Goal: Transaction & Acquisition: Subscribe to service/newsletter

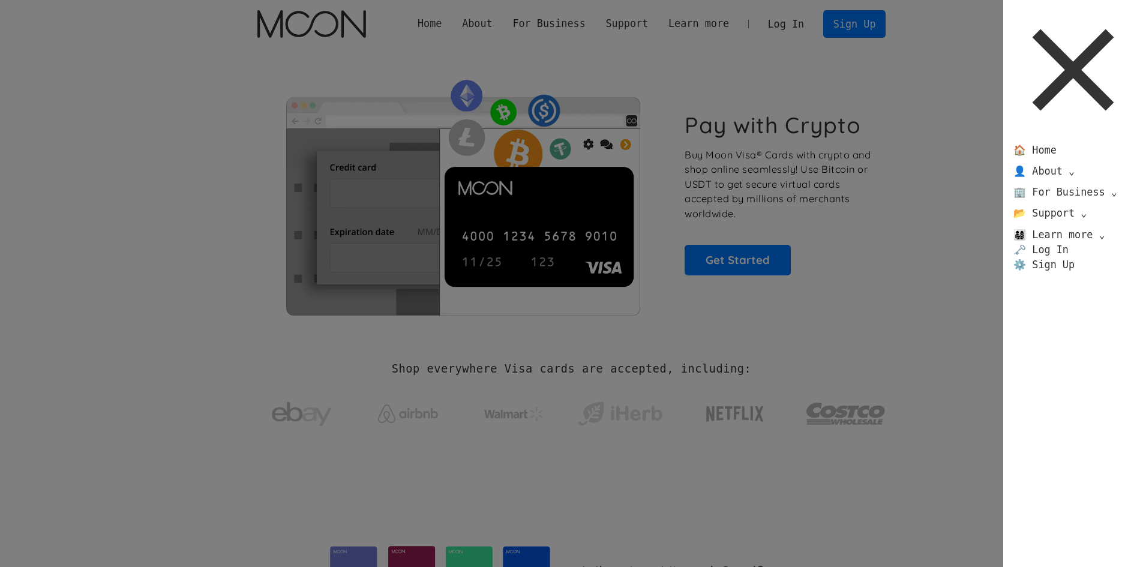
click at [565, 150] on div "🏠 Home 👤 About ⌄ About Moon Careers Founder's Letter 🏢 For Business ⌄ Business …" at bounding box center [571, 283] width 1143 height 567
click at [565, 271] on link "⚙️ Sign Up" at bounding box center [1044, 264] width 82 height 15
click at [565, 176] on div "🏠 Home 👤 About ⌄ About Moon Careers Founder's Letter 🏢 For Business ⌄ Business …" at bounding box center [571, 283] width 1143 height 567
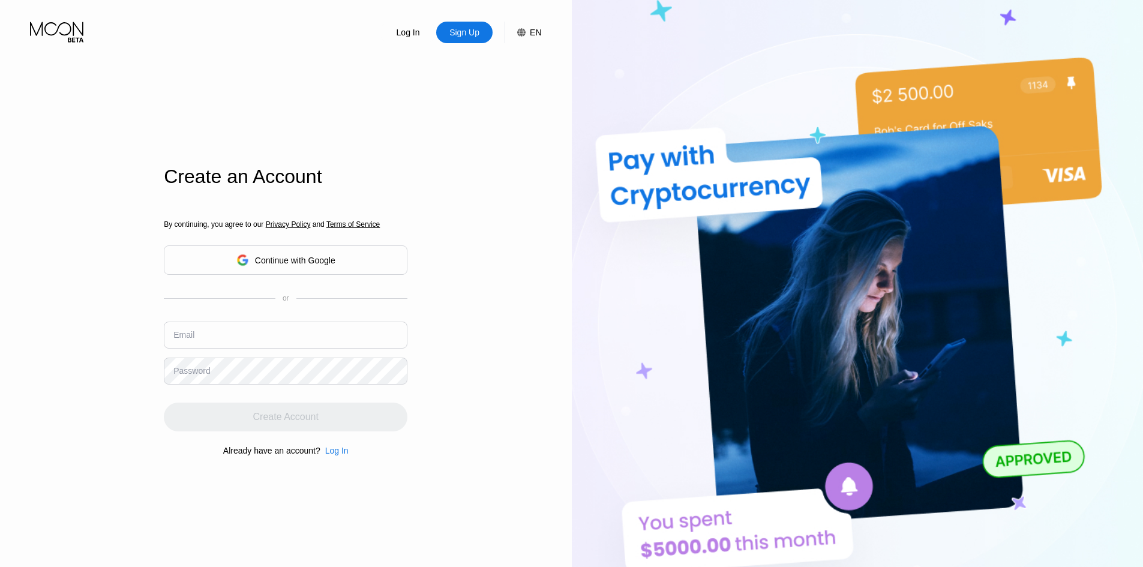
click at [233, 347] on input "text" at bounding box center [286, 335] width 244 height 27
type input "tpdvlpr@gmail"
click at [311, 252] on div "Continue with Google" at bounding box center [285, 260] width 99 height 19
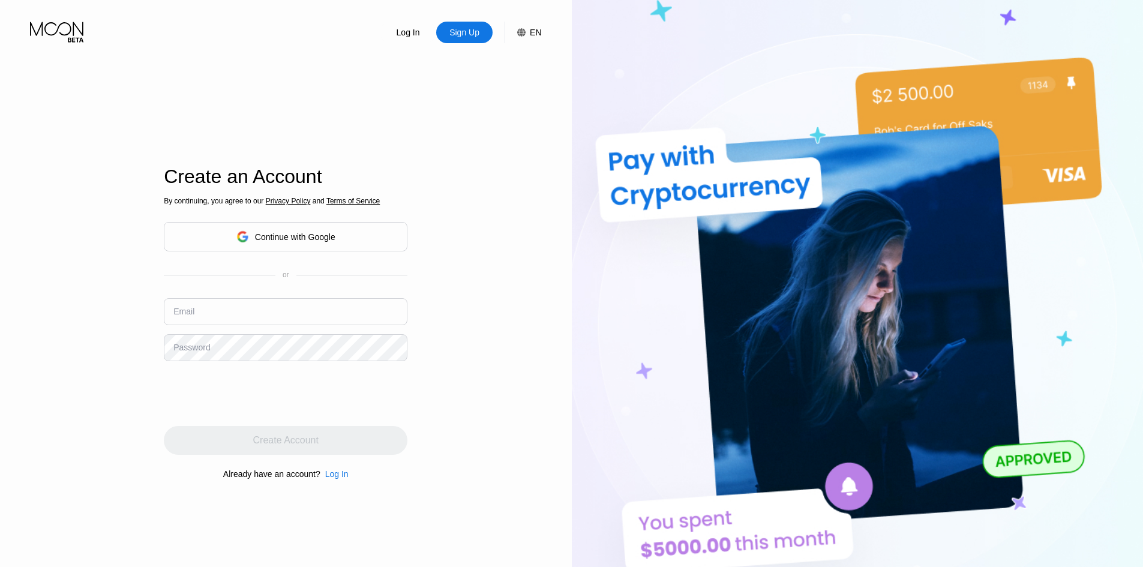
click at [301, 309] on input "text" at bounding box center [286, 311] width 244 height 27
paste input "[EMAIL_ADDRESS][DOMAIN_NAME]"
click at [177, 318] on input "[EMAIL_ADDRESS][DOMAIN_NAME]" at bounding box center [286, 311] width 244 height 27
click at [210, 315] on input "[EMAIL_ADDRESS][DOMAIN_NAME]" at bounding box center [286, 311] width 244 height 27
type input "[EMAIL_ADDRESS][DOMAIN_NAME]"
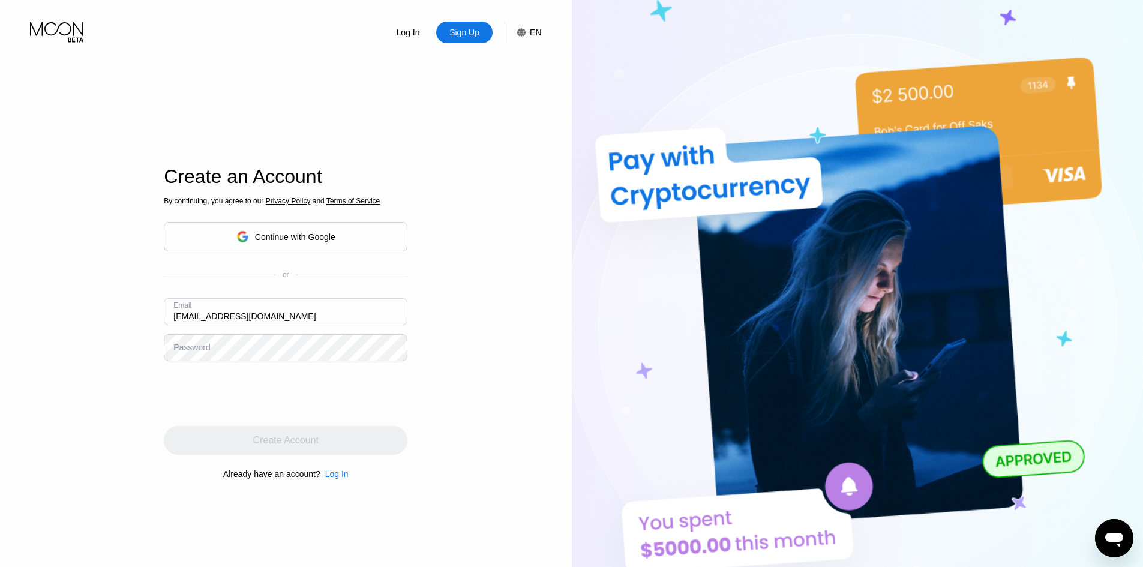
drag, startPoint x: 209, startPoint y: 316, endPoint x: 100, endPoint y: 314, distance: 109.8
click at [100, 314] on div "Log In Sign Up EN Language Select an item Save Create an Account By continuing,…" at bounding box center [286, 312] width 572 height 624
click at [183, 350] on div "Password" at bounding box center [191, 348] width 37 height 10
click at [185, 346] on div "Password" at bounding box center [191, 348] width 37 height 10
click at [204, 349] on div "Password" at bounding box center [191, 348] width 37 height 10
